Goal: Task Accomplishment & Management: Complete application form

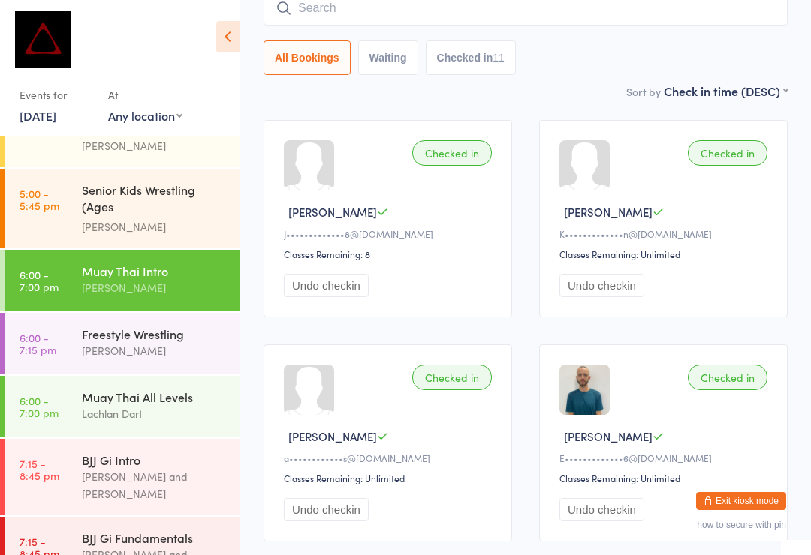
scroll to position [607, 0]
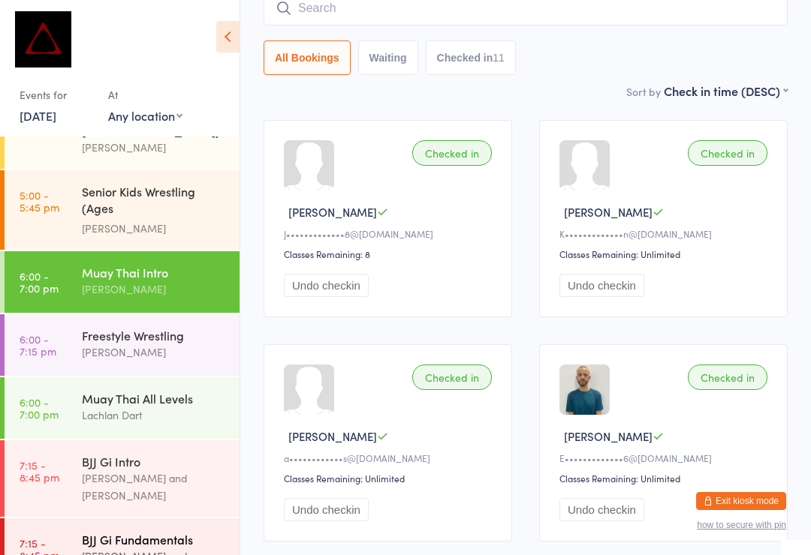
click at [142, 531] on div "BJJ Gi Fundamentals" at bounding box center [154, 539] width 145 height 17
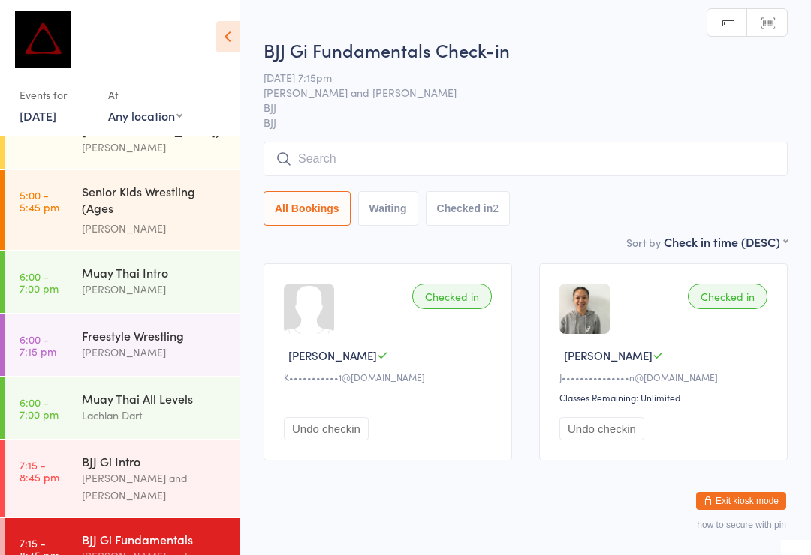
click at [453, 161] on input "search" at bounding box center [525, 159] width 524 height 35
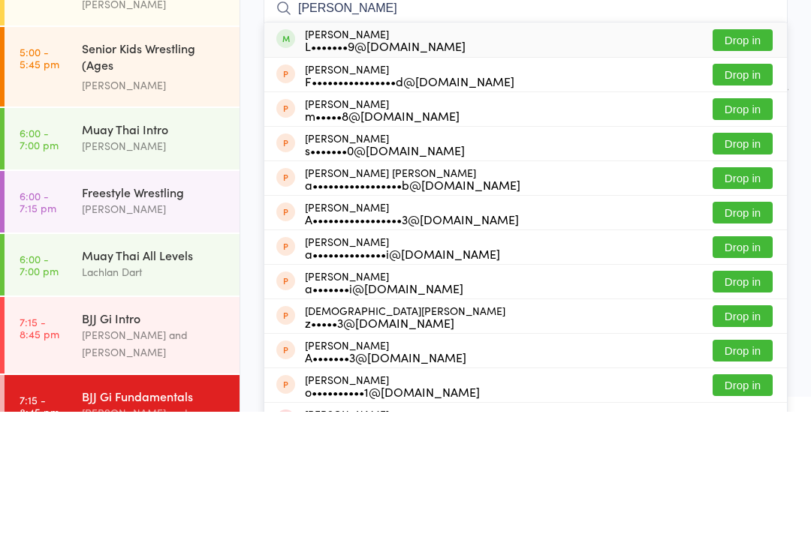
type input "Abdul"
click at [755, 173] on button "Drop in" at bounding box center [742, 184] width 60 height 22
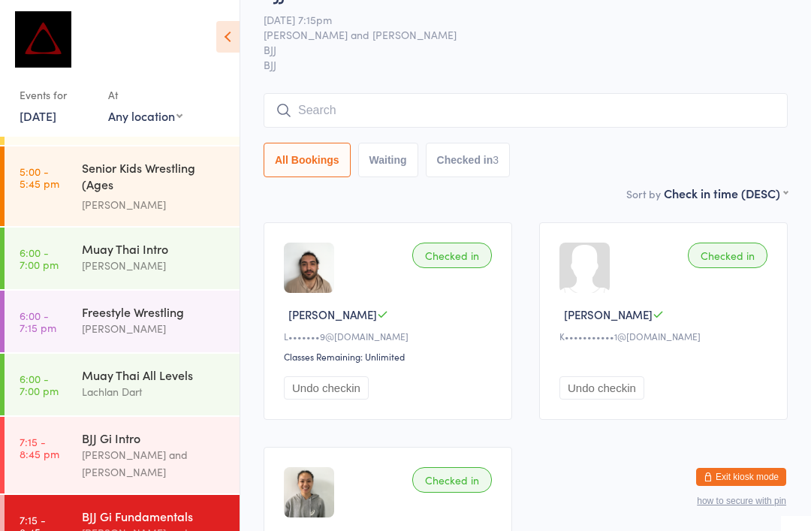
scroll to position [632, 0]
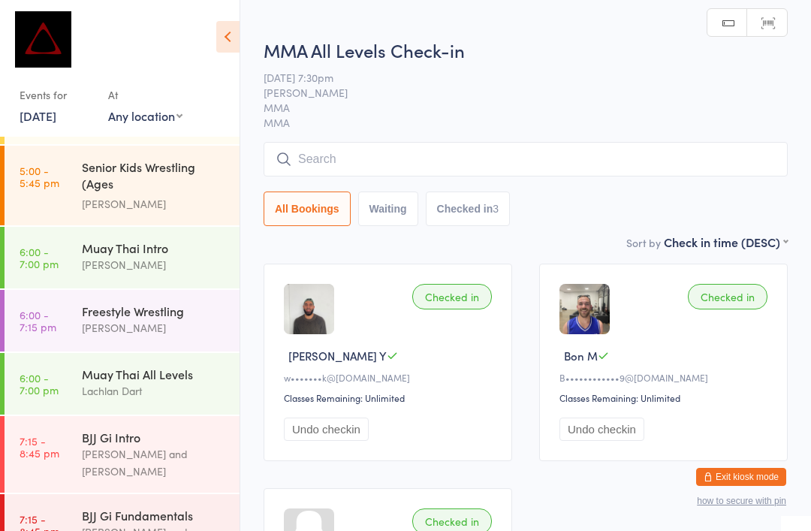
click at [345, 110] on span "MMA" at bounding box center [513, 107] width 501 height 15
click at [311, 161] on input "search" at bounding box center [525, 159] width 524 height 35
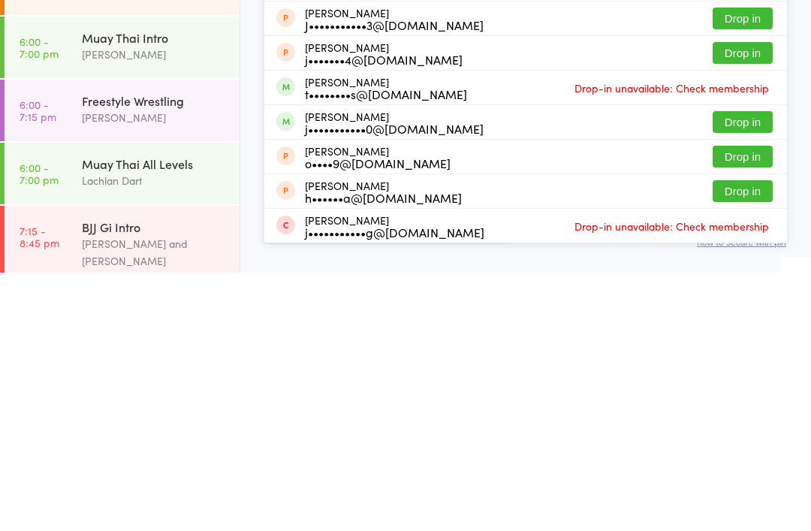
scroll to position [184, 0]
type input "Joe"
click at [762, 369] on button "Drop in" at bounding box center [742, 380] width 60 height 22
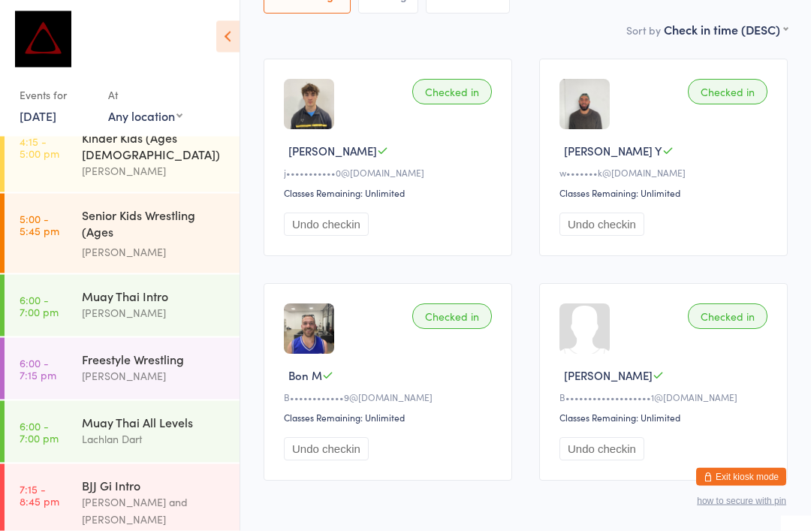
scroll to position [205, 0]
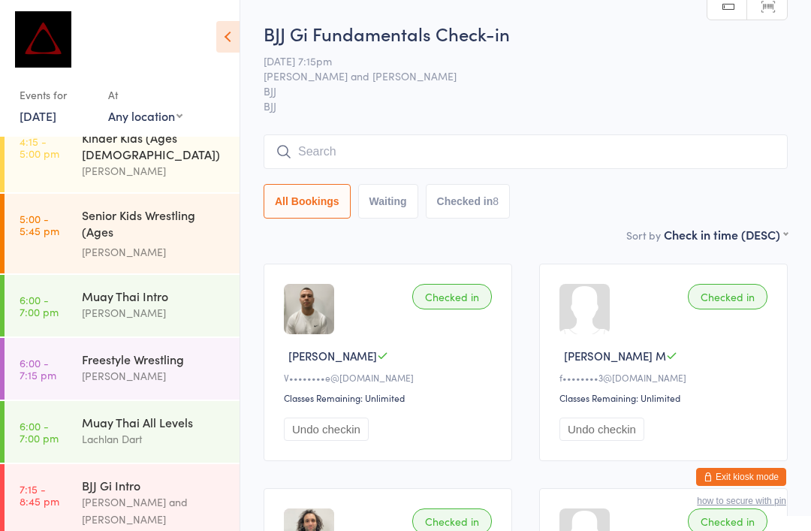
click at [352, 153] on input "search" at bounding box center [525, 151] width 524 height 35
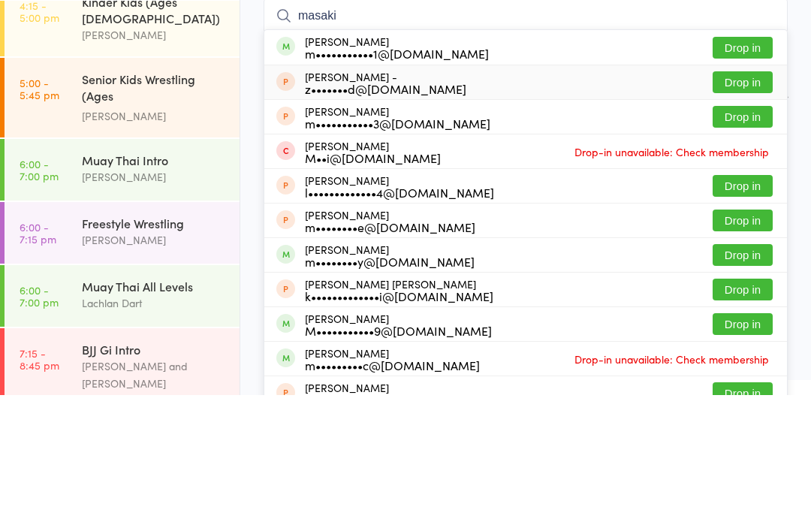
type input "masaki"
click at [739, 201] on div "Mason - z•••••••d@gmail.com Drop in" at bounding box center [525, 218] width 522 height 34
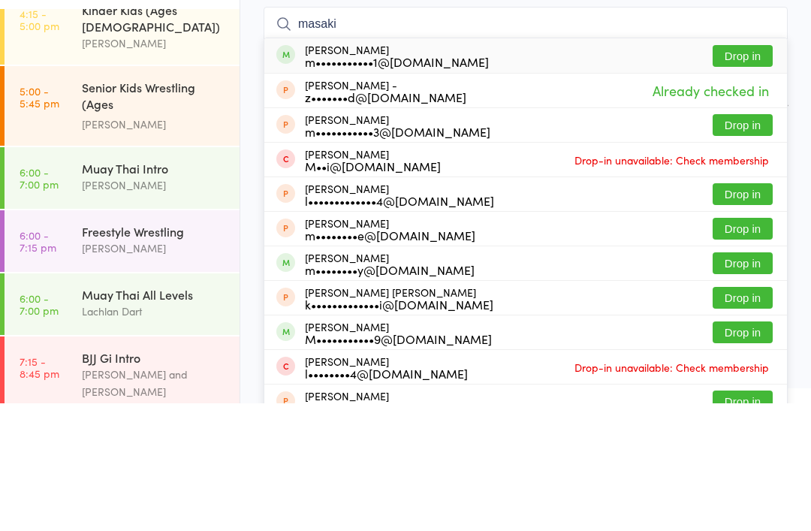
type input "masaki"
click at [738, 173] on button "Drop in" at bounding box center [742, 184] width 60 height 22
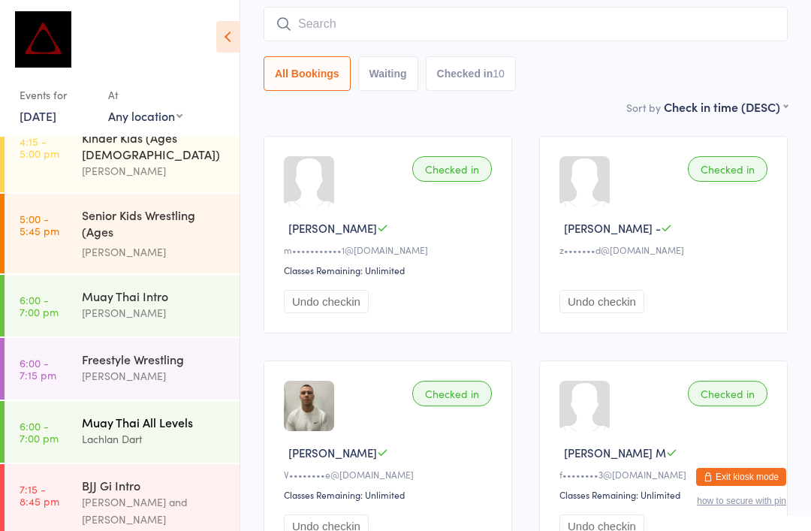
click at [96, 430] on div "Lachlan Dart" at bounding box center [154, 438] width 145 height 17
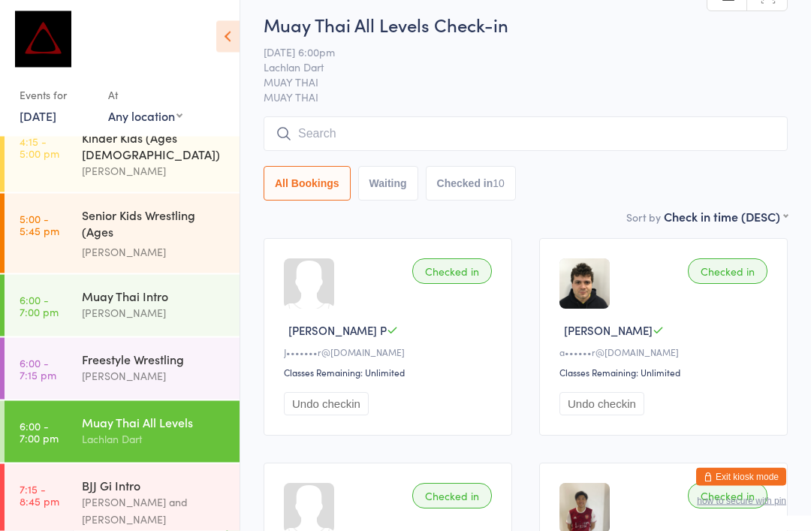
scroll to position [32, 0]
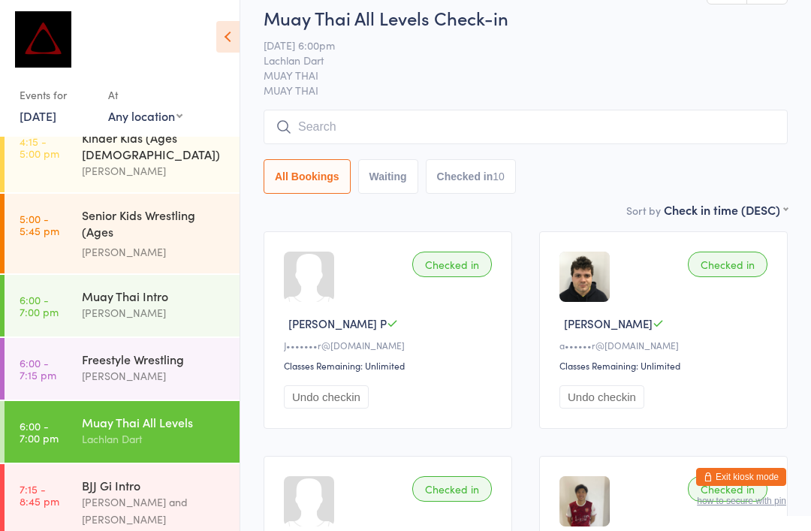
click at [383, 136] on input "search" at bounding box center [525, 127] width 524 height 35
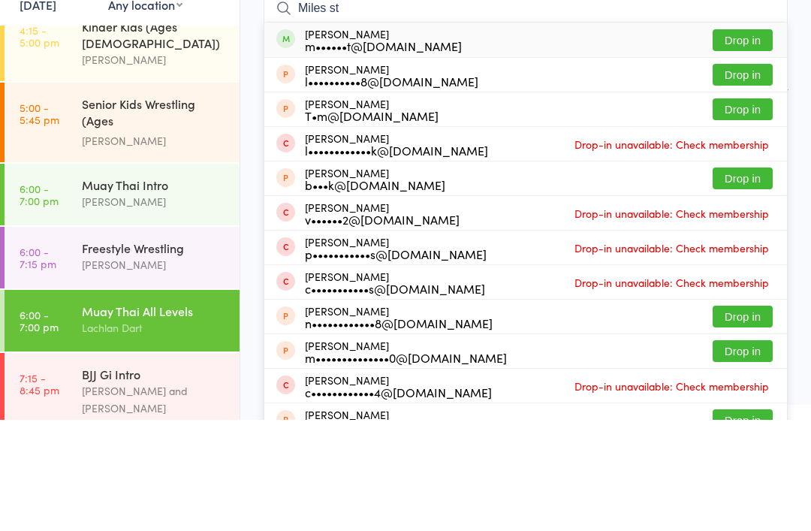
type input "Miles st"
click at [736, 140] on button "Drop in" at bounding box center [742, 151] width 60 height 22
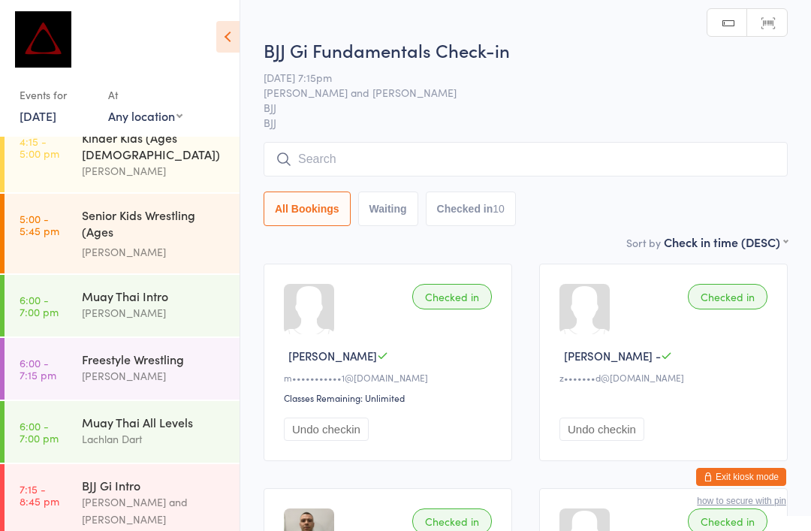
click at [388, 155] on input "search" at bounding box center [525, 159] width 524 height 35
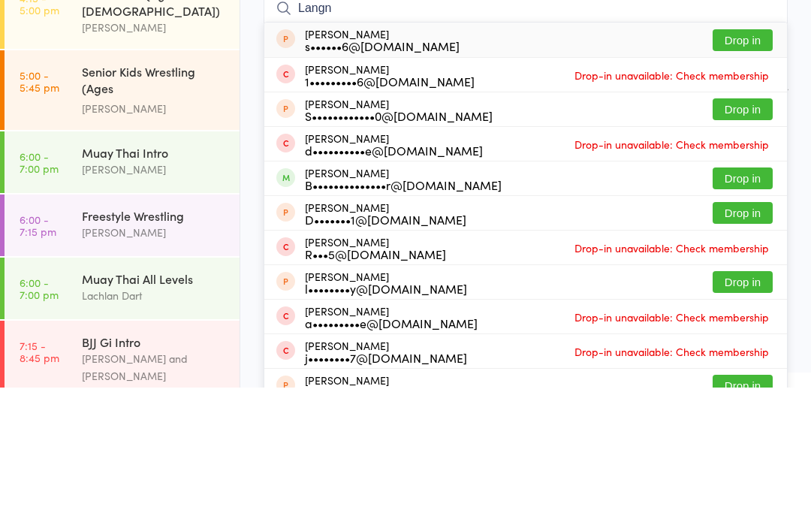
type input "Langn"
click at [736, 311] on button "Drop in" at bounding box center [742, 322] width 60 height 22
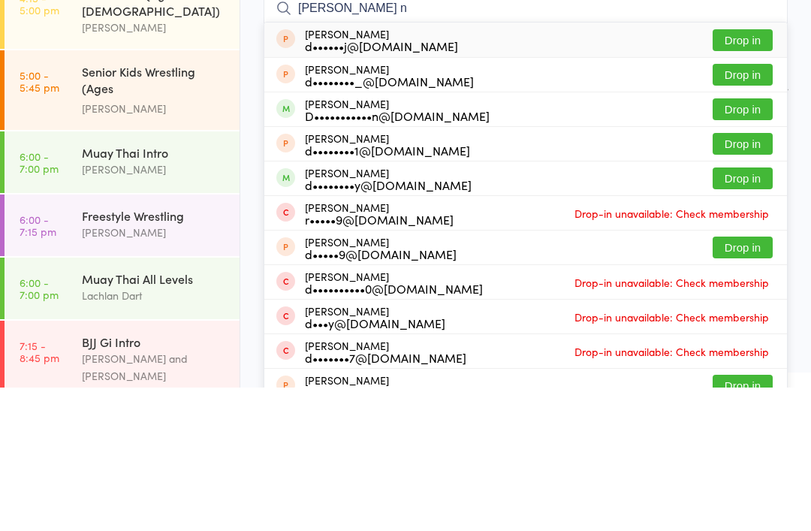
scroll to position [143, 0]
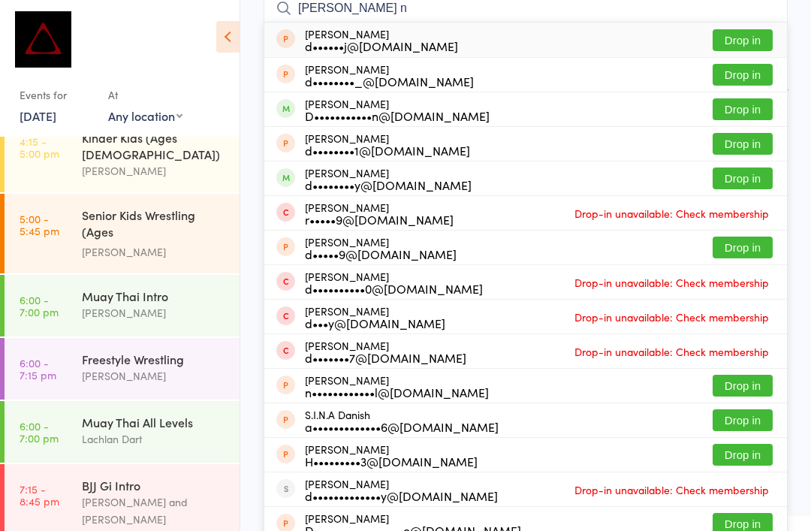
type input "Dan n"
click at [748, 114] on button "Drop in" at bounding box center [742, 109] width 60 height 22
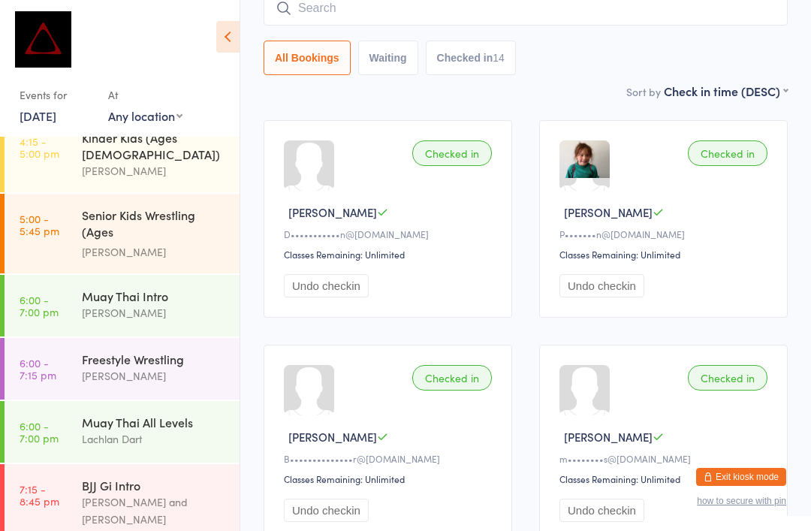
click at [757, 472] on button "Exit kiosk mode" at bounding box center [741, 477] width 90 height 18
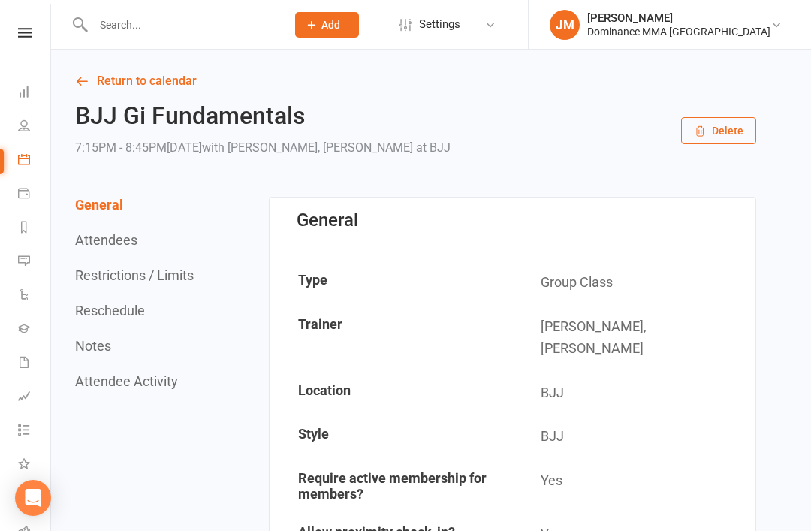
click at [126, 26] on input "text" at bounding box center [182, 24] width 187 height 21
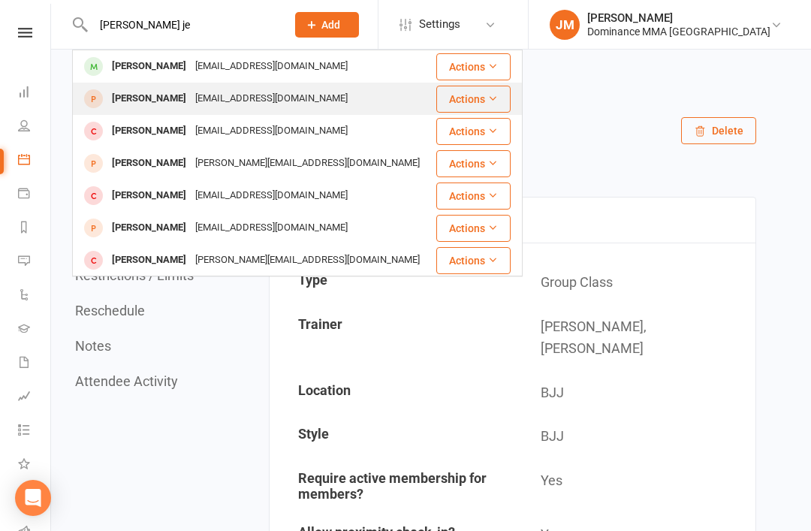
type input "[PERSON_NAME] je"
click at [173, 90] on div "[PERSON_NAME]" at bounding box center [148, 99] width 83 height 22
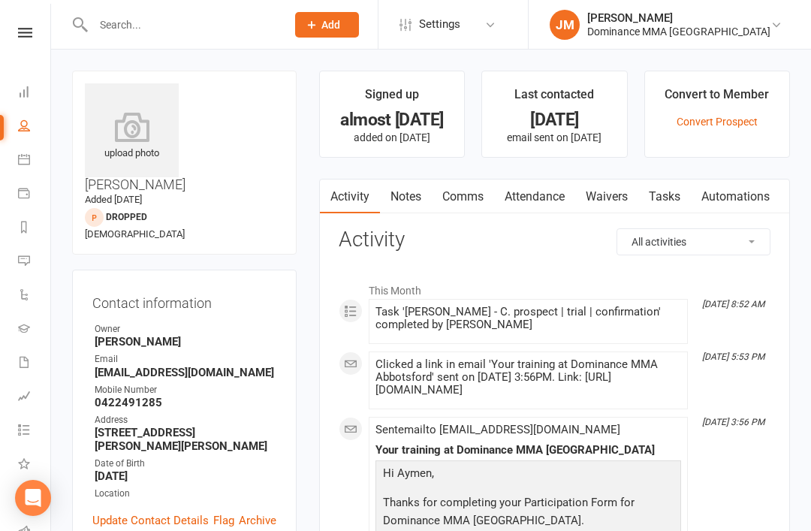
click at [618, 191] on link "Waivers" at bounding box center [606, 196] width 63 height 35
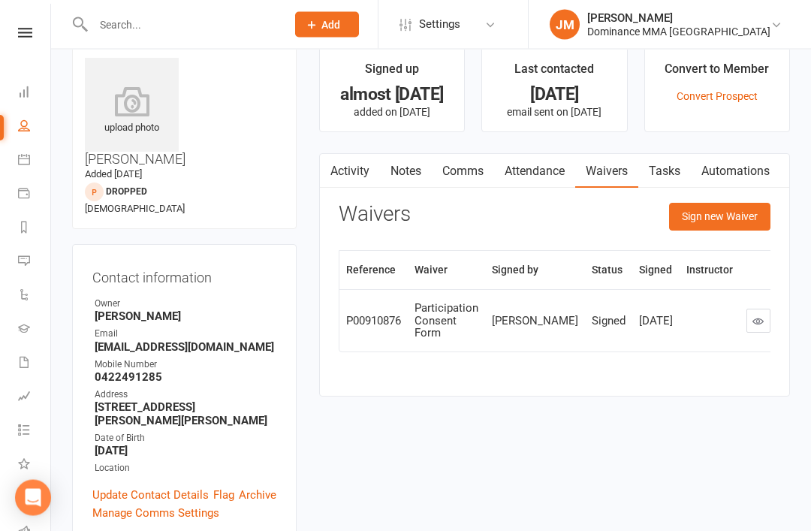
scroll to position [28, 0]
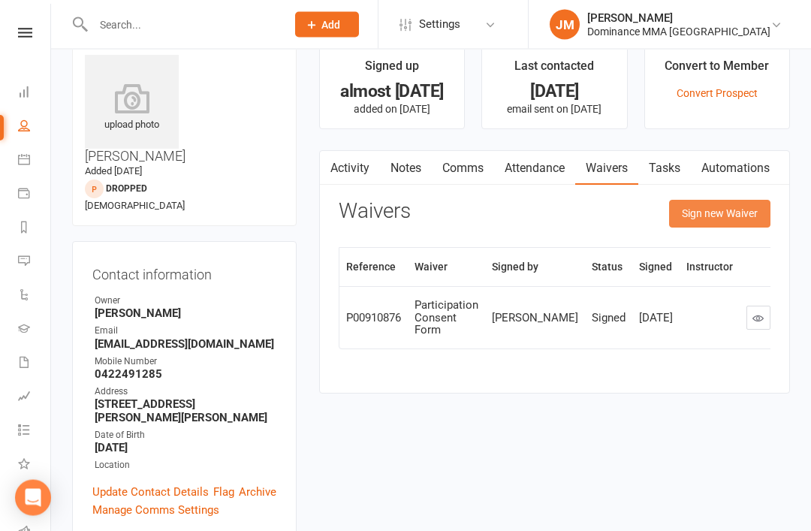
click at [729, 206] on button "Sign new Waiver" at bounding box center [719, 213] width 101 height 27
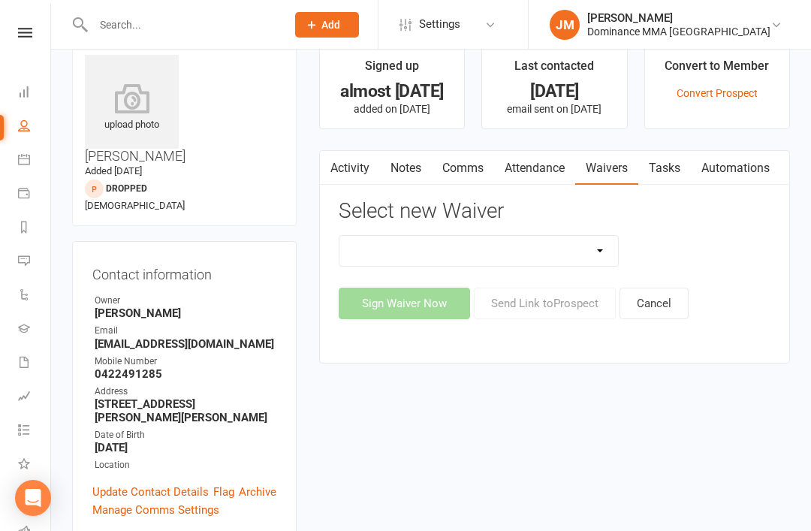
click at [596, 245] on select "Member | Cancellation | Adults Member | Injury Report Form (FOH staff use only)…" at bounding box center [478, 251] width 279 height 30
select select "603"
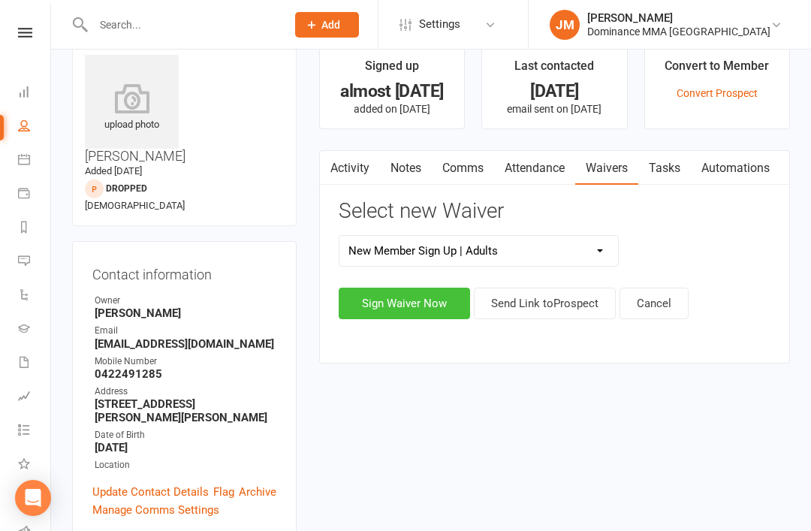
click at [400, 303] on button "Sign Waiver Now" at bounding box center [404, 303] width 131 height 32
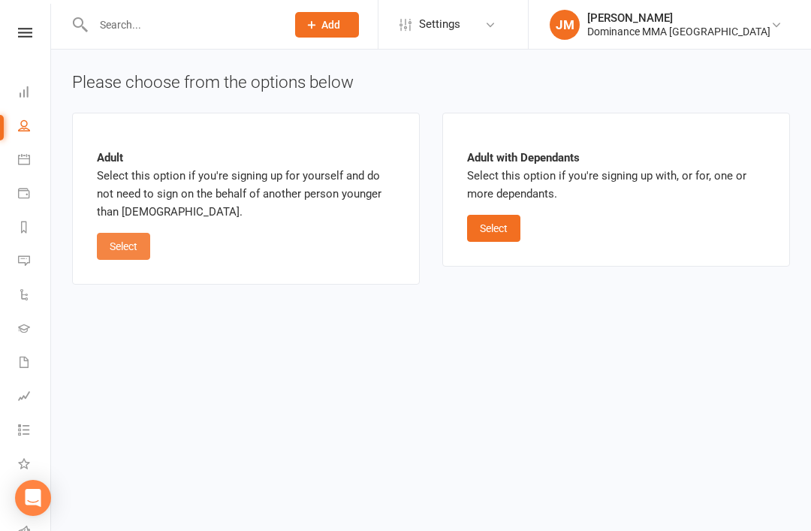
click at [131, 243] on button "Select" at bounding box center [123, 246] width 53 height 27
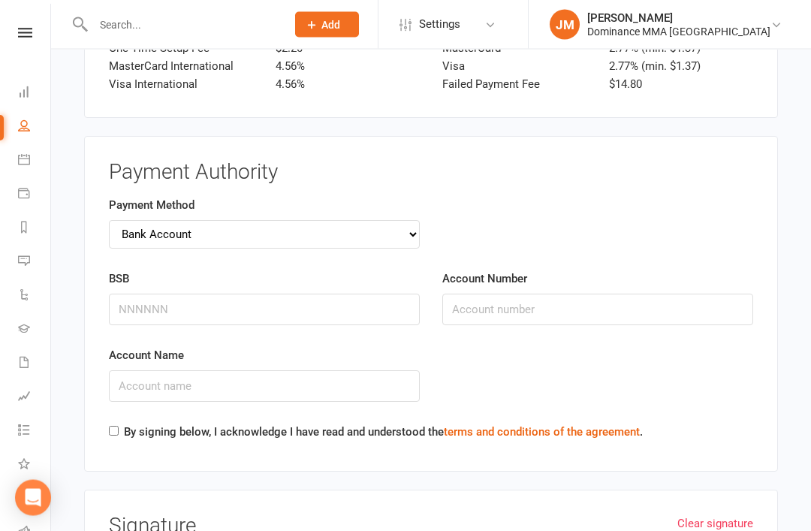
scroll to position [1603, 0]
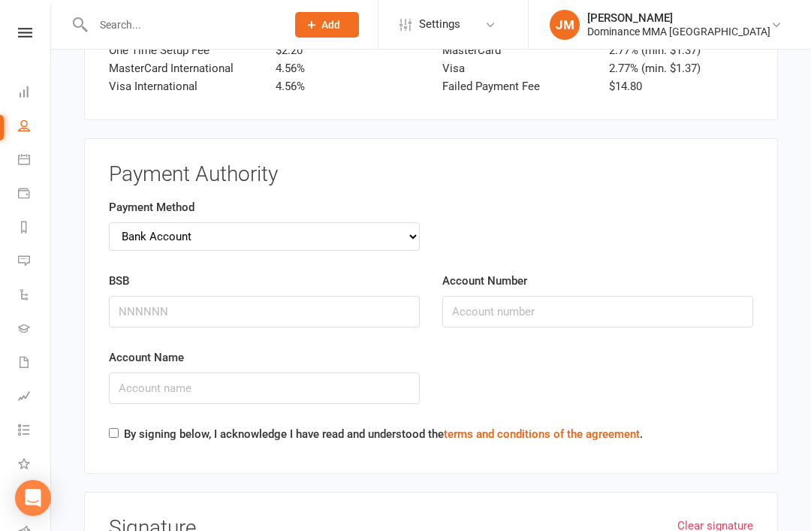
click at [321, 216] on div "Payment Method Credit Card Bank Account" at bounding box center [264, 235] width 333 height 74
click at [330, 208] on div "Payment Method Credit Card Bank Account" at bounding box center [264, 235] width 333 height 74
click at [342, 222] on select "Credit Card Bank Account" at bounding box center [264, 236] width 311 height 29
select select "credit_card"
click at [283, 296] on input "Card Number" at bounding box center [264, 312] width 311 height 32
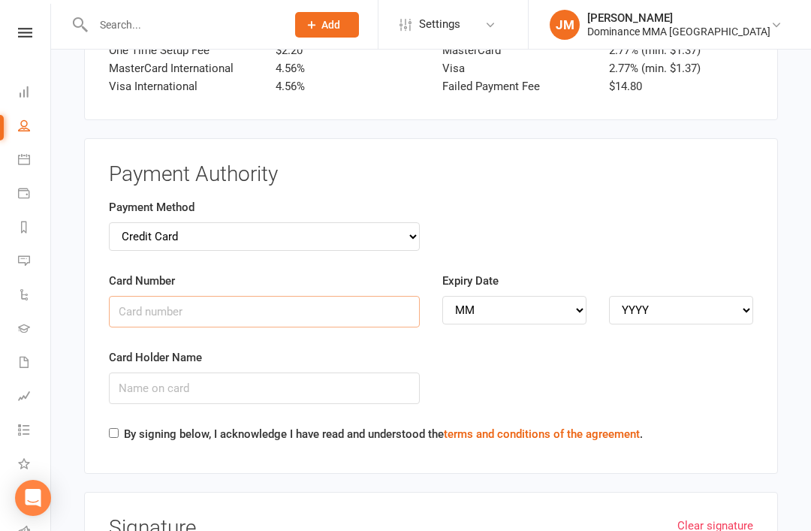
scroll to position [1602, 0]
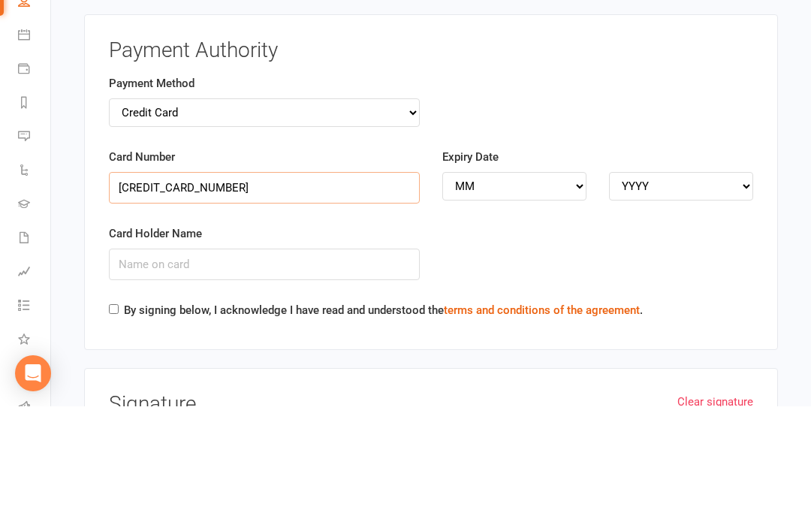
type input "[CREDIT_CARD_NUMBER]"
click at [545, 296] on select "MM 01 02 03 04 05 06 07 08 09 10 11 12" at bounding box center [514, 310] width 144 height 29
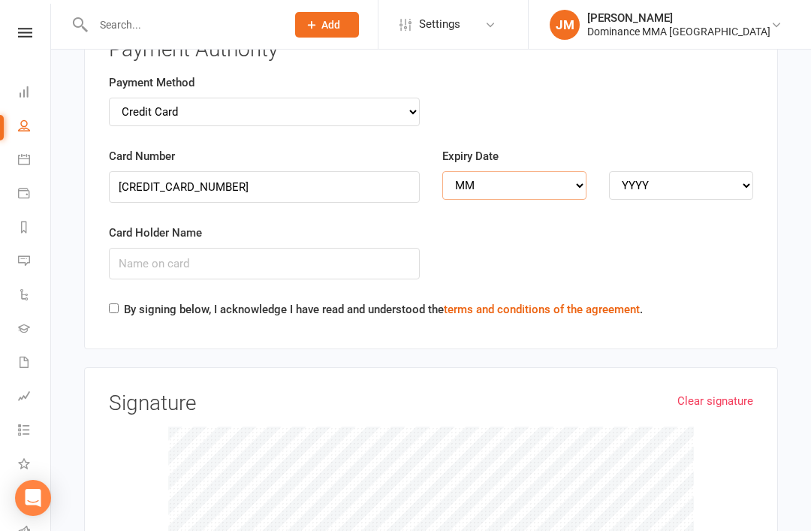
select select "09"
click at [651, 171] on select "YYYY 2025 2026 2027 2028 2029 2030 2031 2032 2033 2034" at bounding box center [681, 185] width 144 height 29
click at [682, 171] on select "YYYY 2025 2026 2027 2028 2029 2030 2031 2032 2033 2034" at bounding box center [681, 185] width 144 height 29
select select "2028"
click at [276, 248] on input "Card Holder Name" at bounding box center [264, 264] width 311 height 32
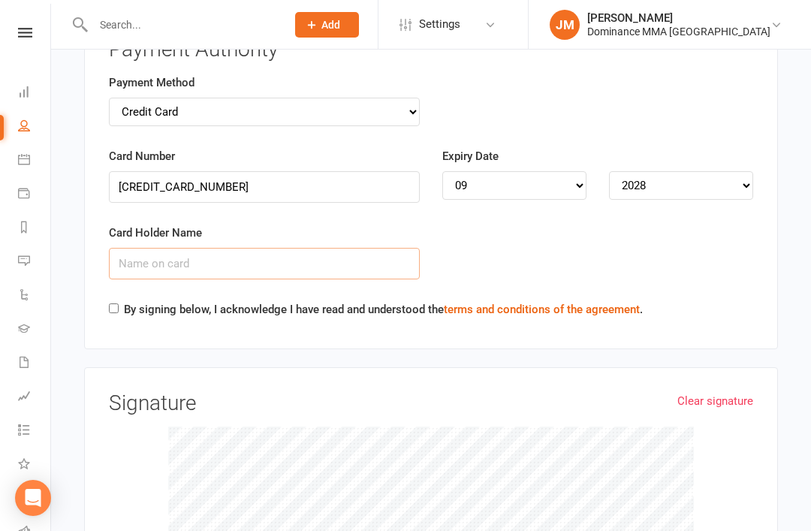
scroll to position [1726, 0]
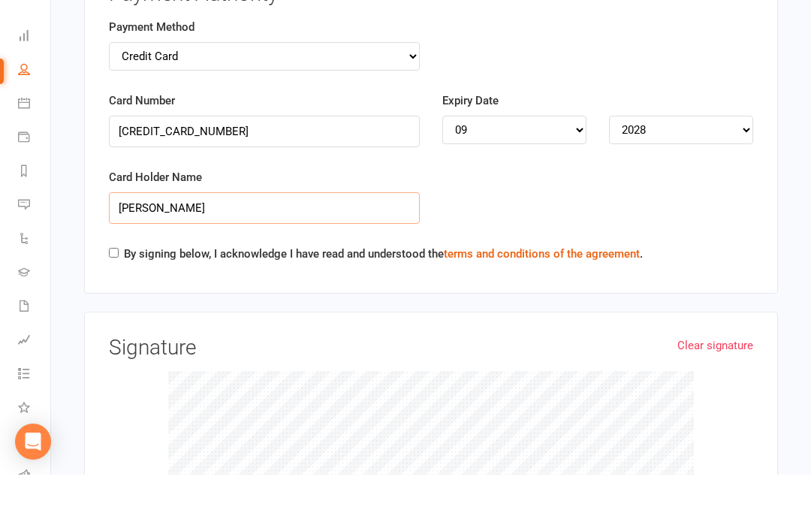
type input "[PERSON_NAME]"
click at [140, 301] on label "By signing below, I acknowledge I have read and understood the terms and condit…" at bounding box center [383, 310] width 519 height 18
click at [119, 304] on input "By signing below, I acknowledge I have read and understood the terms and condit…" at bounding box center [114, 309] width 10 height 10
checkbox input "true"
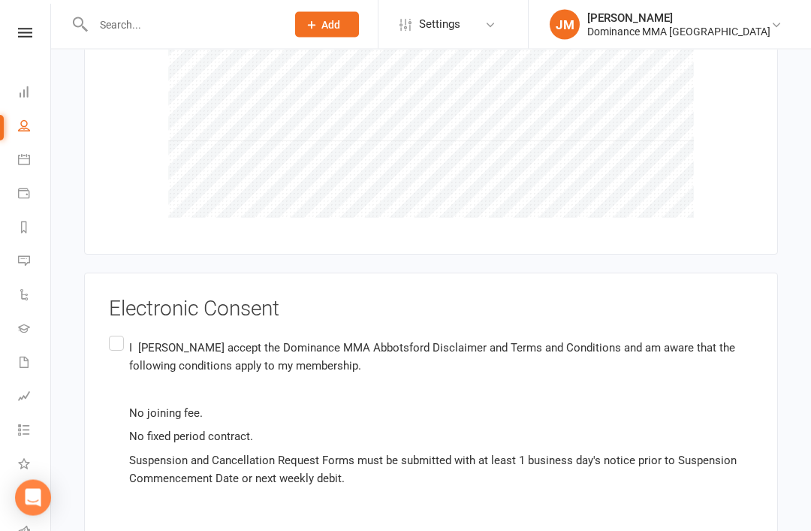
scroll to position [2177, 0]
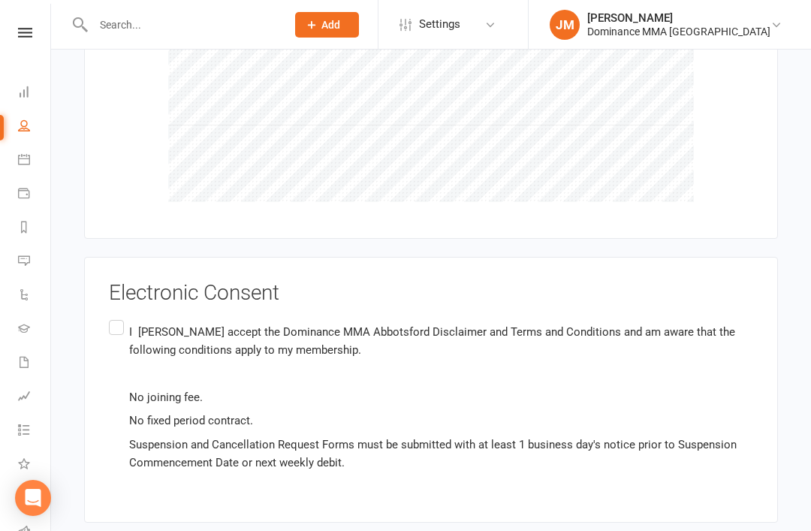
click at [130, 323] on p "I [PERSON_NAME] accept the Dominance MMA Abbotsford Disclaimer and Terms and Co…" at bounding box center [441, 341] width 624 height 36
click at [119, 317] on input "I [PERSON_NAME] accept the Dominance MMA Abbotsford Disclaimer and Terms and Co…" at bounding box center [114, 317] width 10 height 0
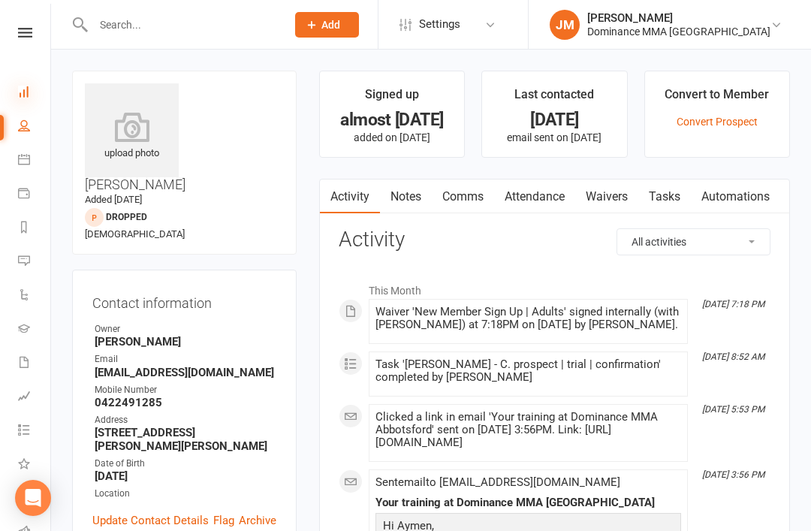
click at [24, 91] on icon at bounding box center [24, 92] width 12 height 12
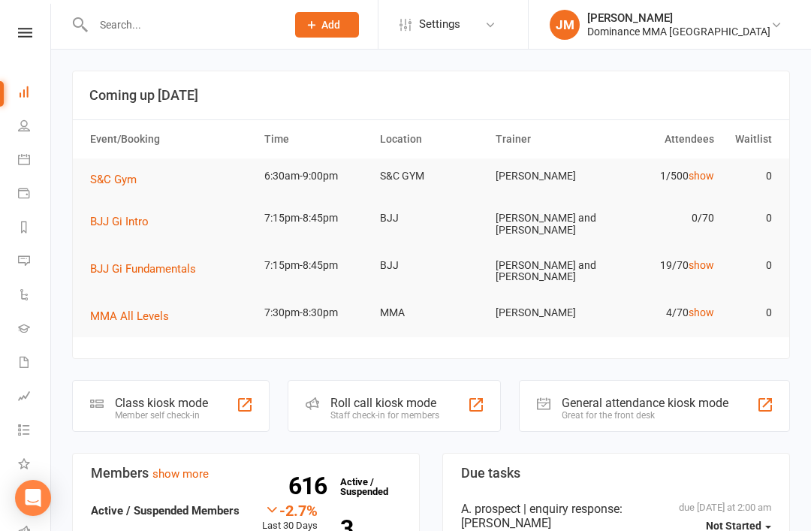
click at [155, 401] on div "Class kiosk mode" at bounding box center [161, 403] width 93 height 14
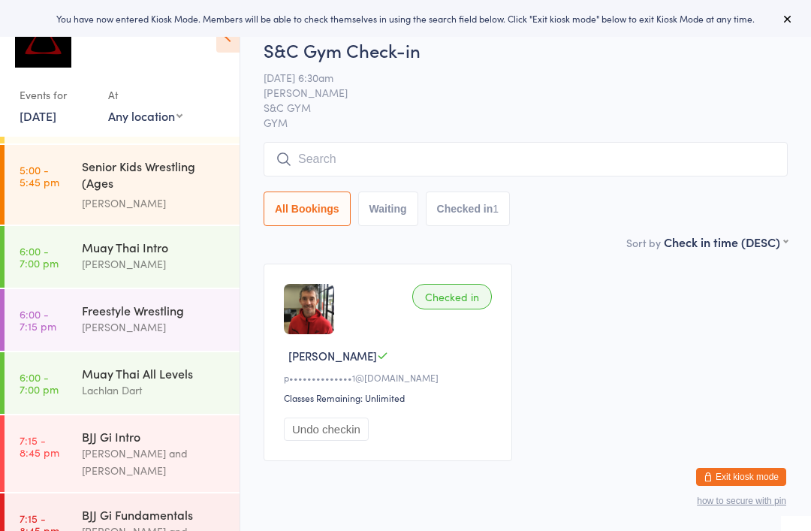
scroll to position [632, 0]
